Goal: Information Seeking & Learning: Learn about a topic

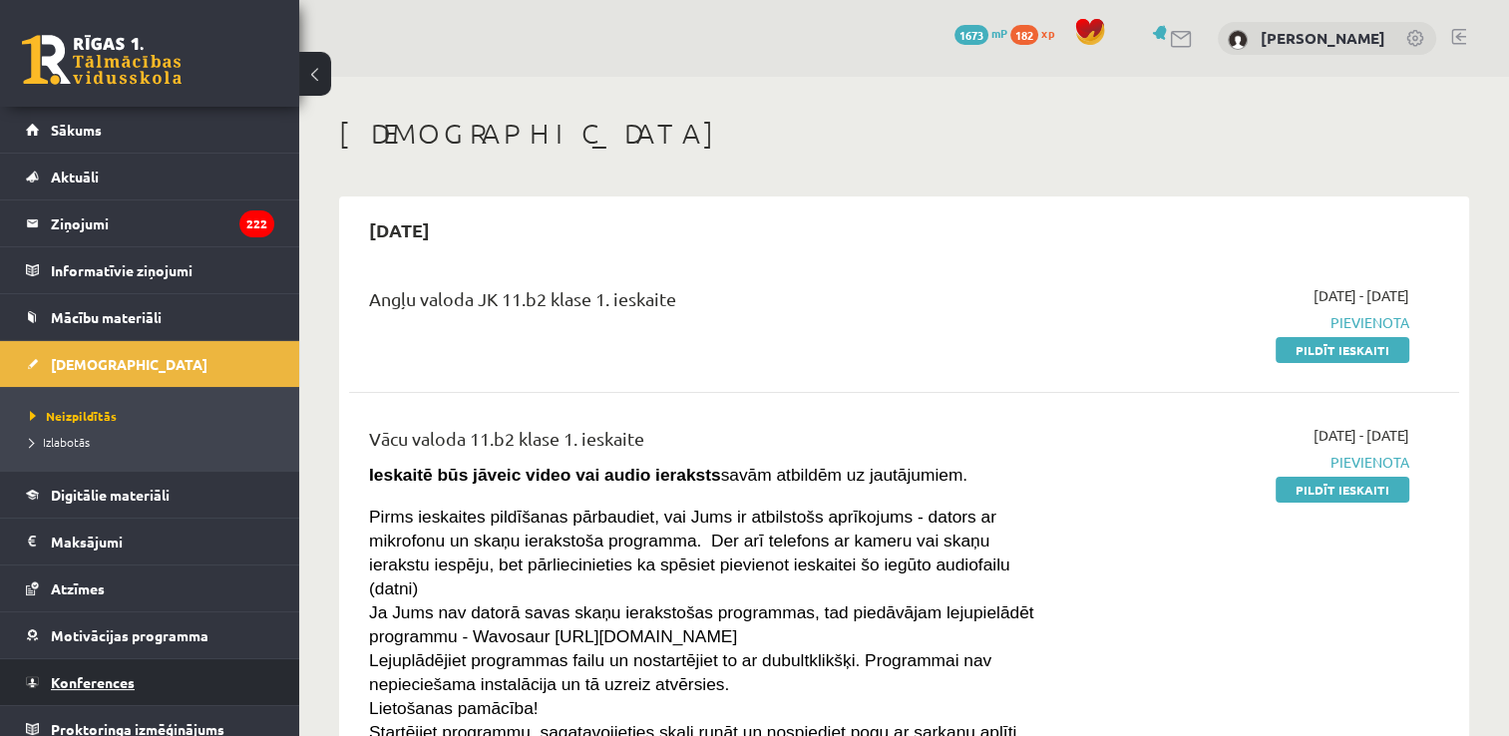
click at [131, 676] on span "Konferences" at bounding box center [93, 682] width 84 height 18
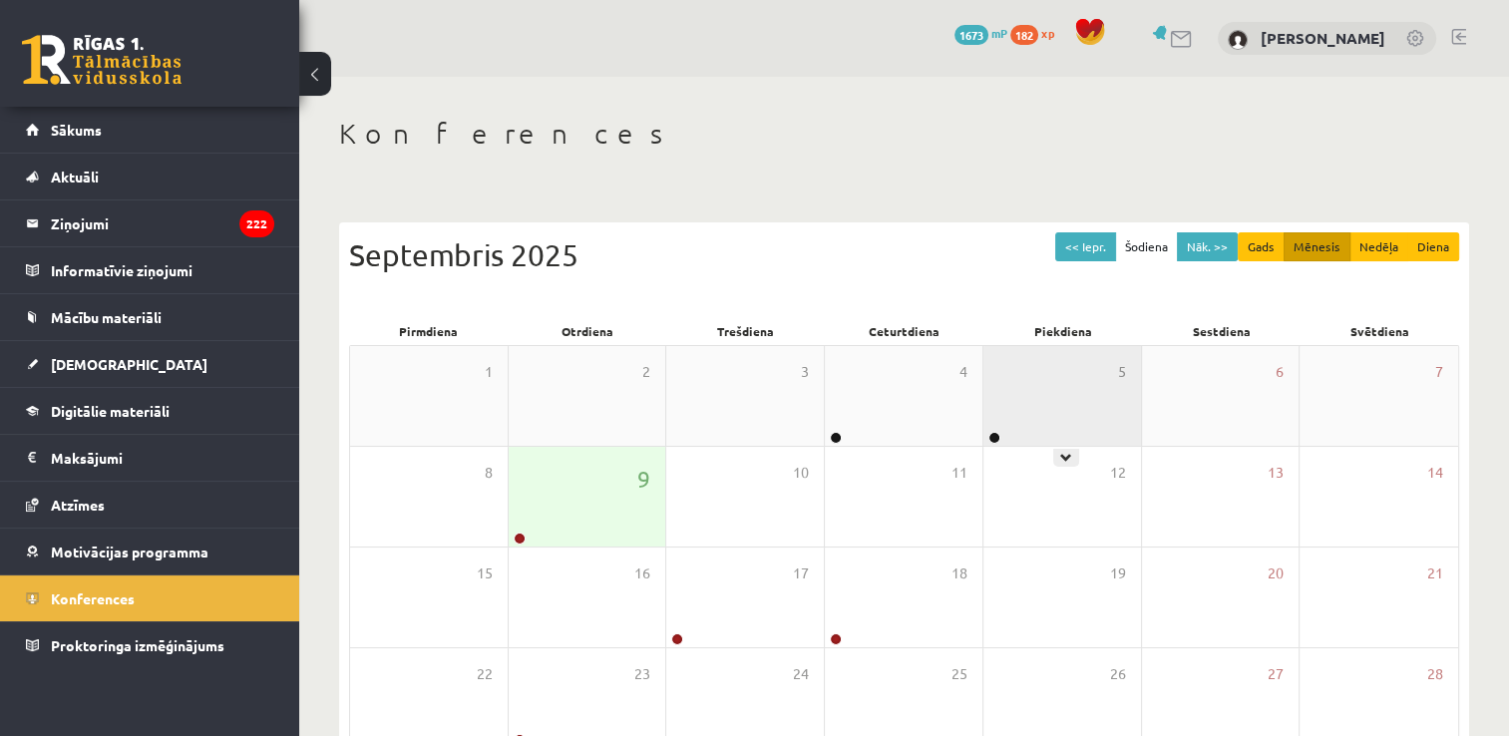
click at [1113, 412] on div "5" at bounding box center [1062, 396] width 158 height 100
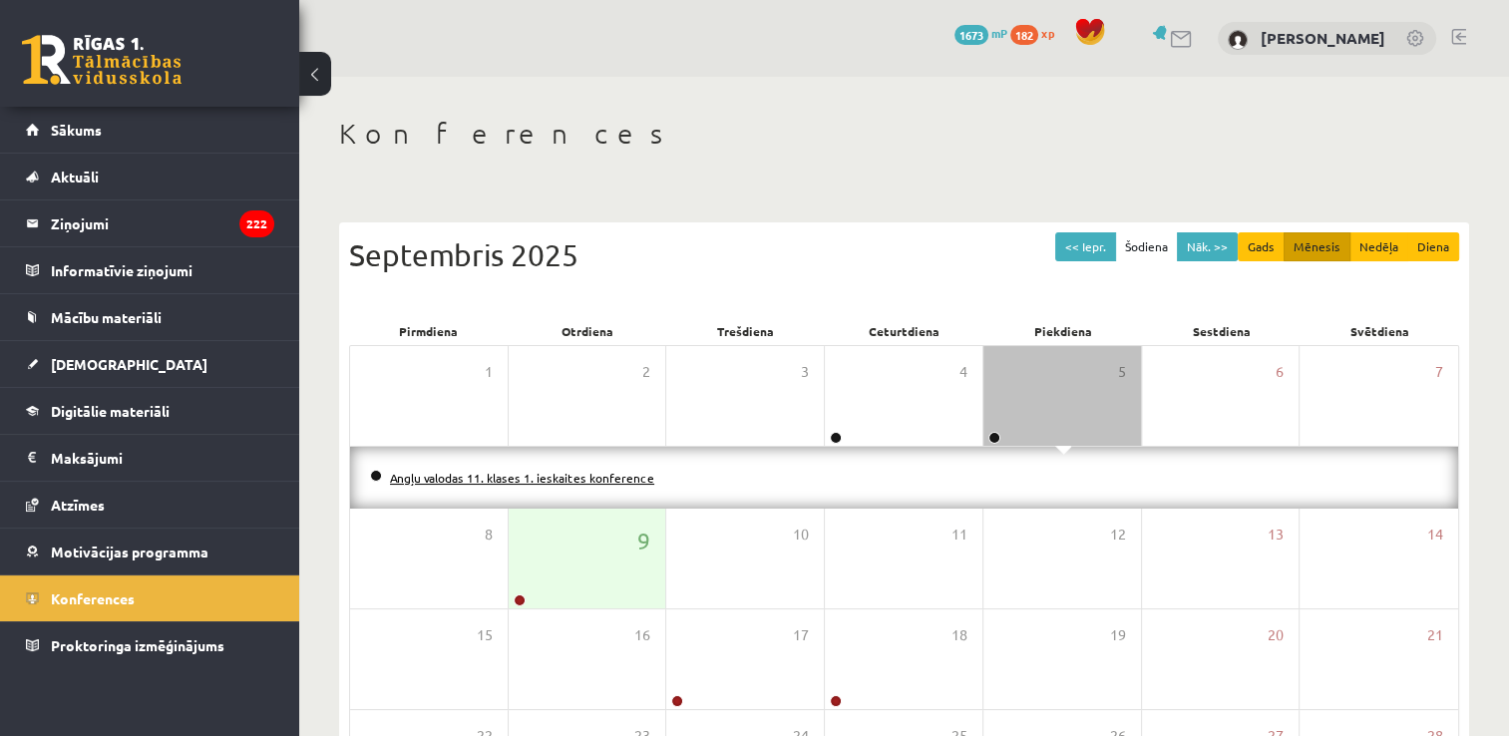
click at [557, 479] on link "Angļu valodas 11. klases 1. ieskaites konference" at bounding box center [522, 478] width 264 height 16
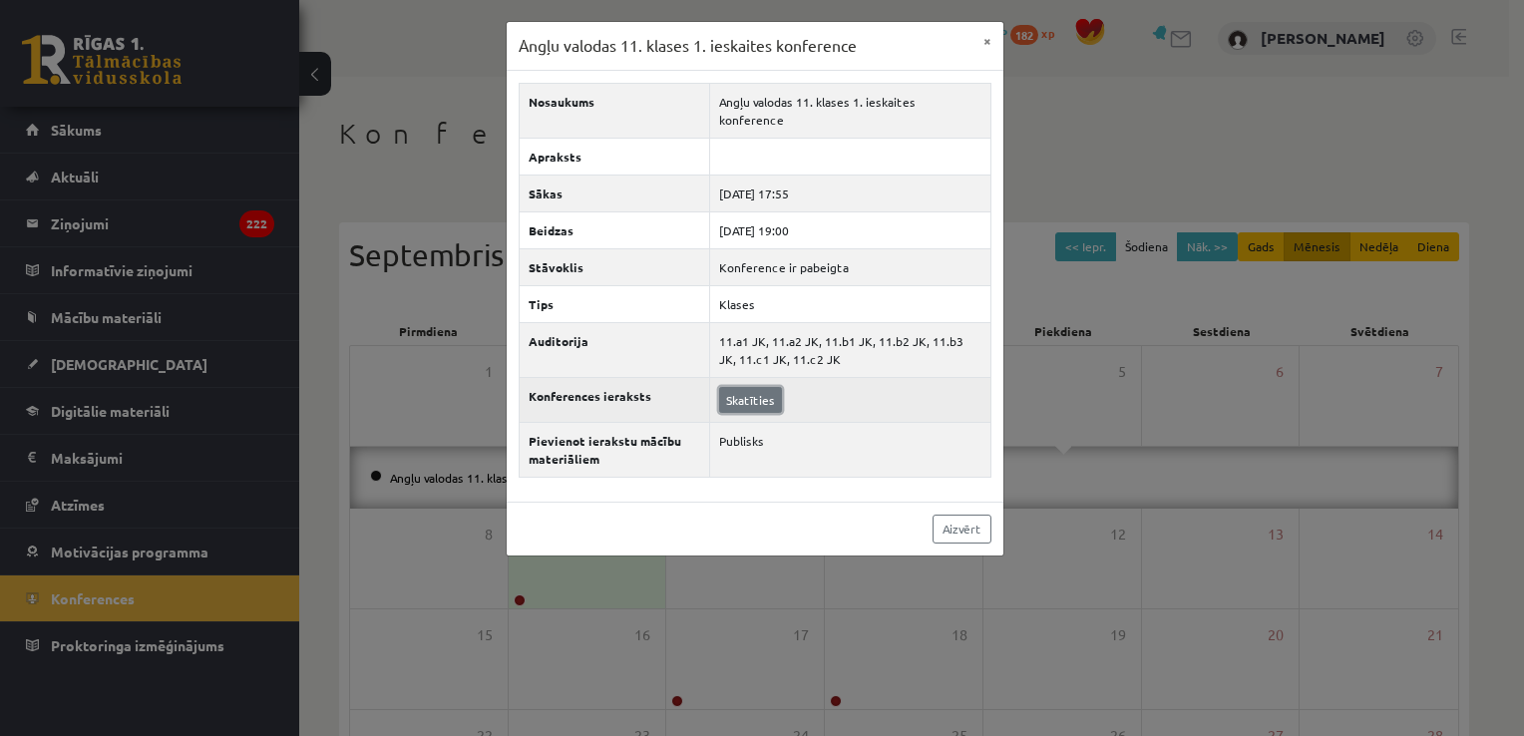
click at [734, 387] on link "Skatīties" at bounding box center [750, 400] width 63 height 26
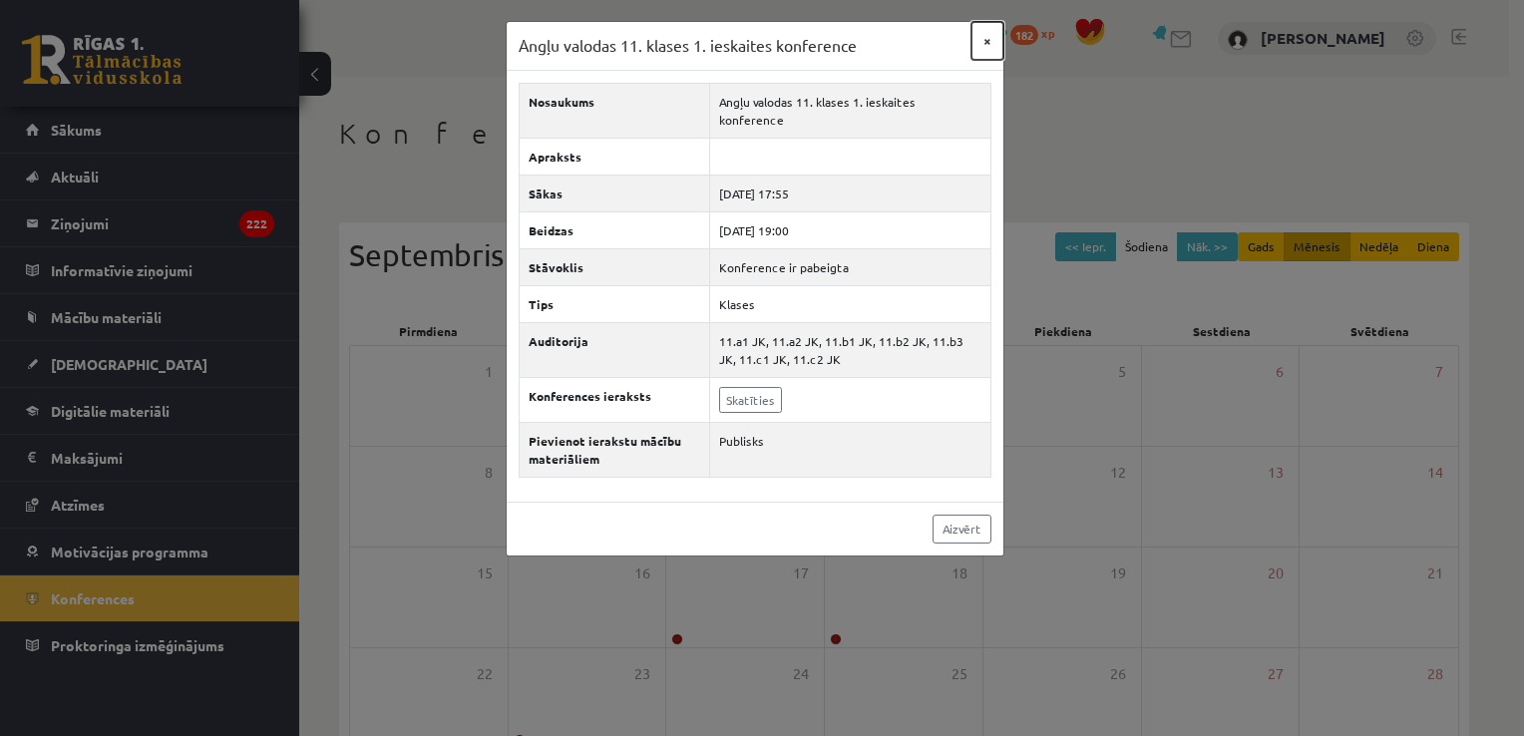
click at [976, 40] on button "×" at bounding box center [987, 41] width 32 height 38
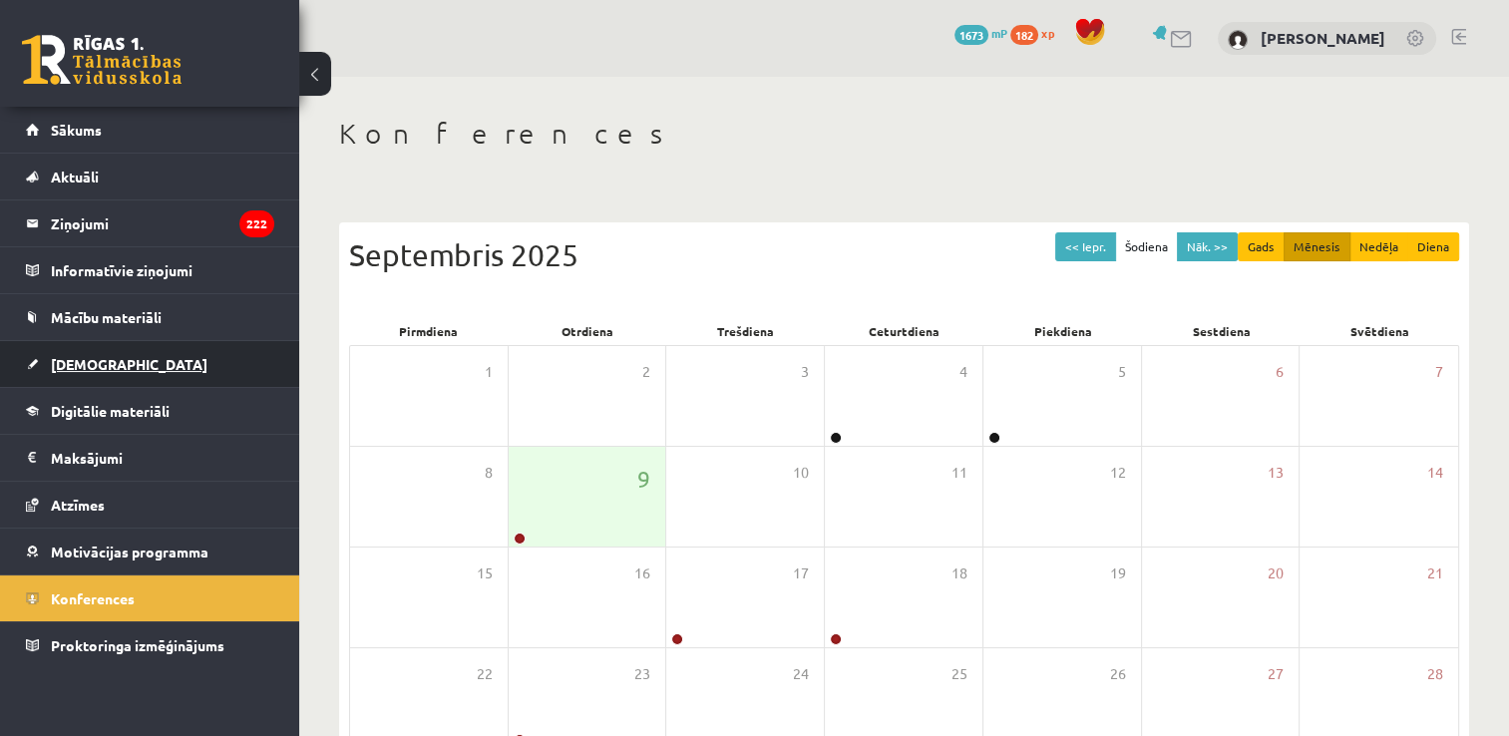
click at [77, 354] on link "[DEMOGRAPHIC_DATA]" at bounding box center [150, 364] width 248 height 46
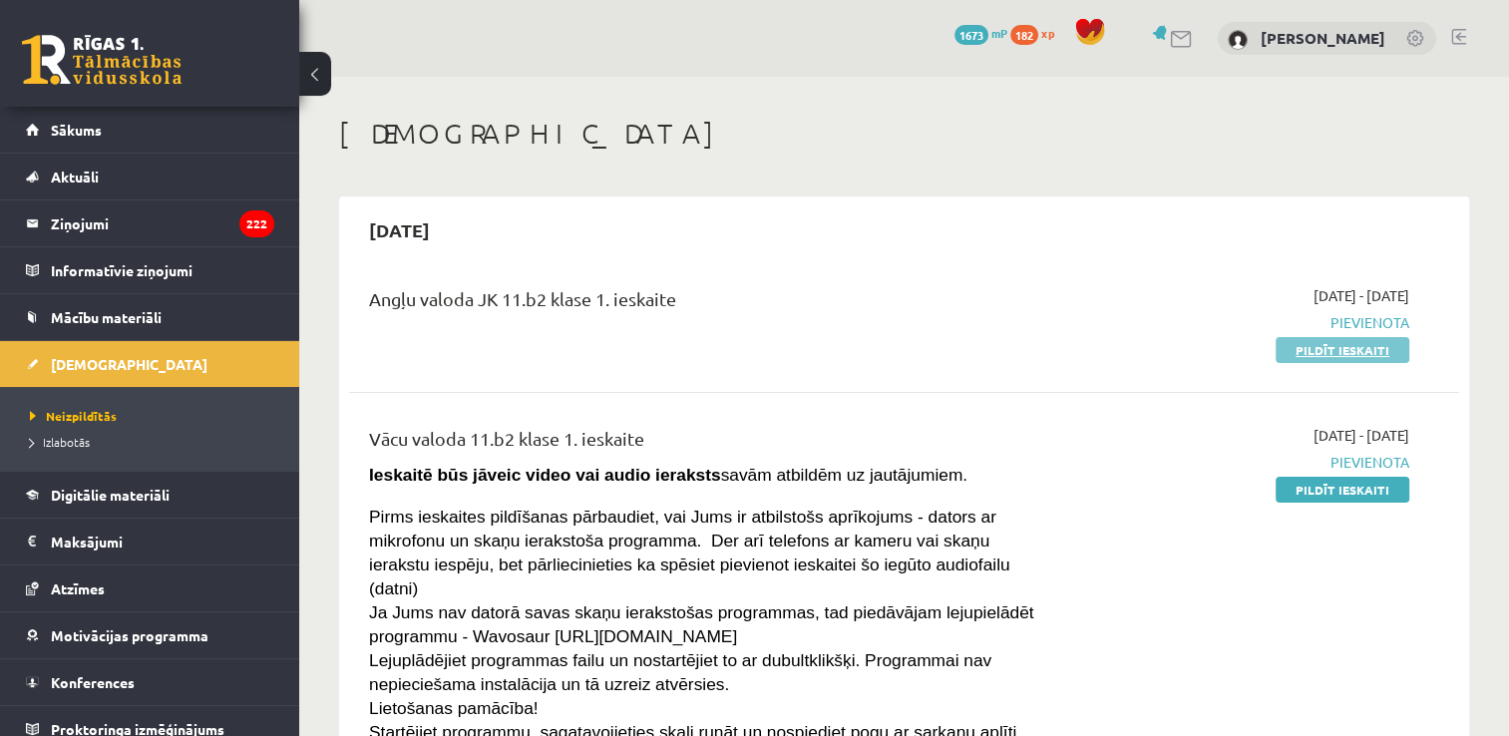
click at [1327, 342] on link "Pildīt ieskaiti" at bounding box center [1342, 350] width 134 height 26
